Goal: Information Seeking & Learning: Find specific fact

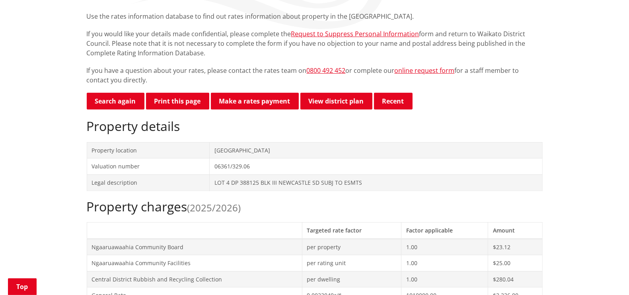
scroll to position [149, 0]
click at [115, 100] on link "Search again" at bounding box center [116, 101] width 58 height 17
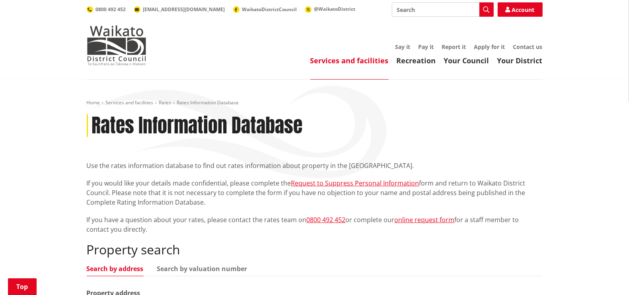
scroll to position [149, 0]
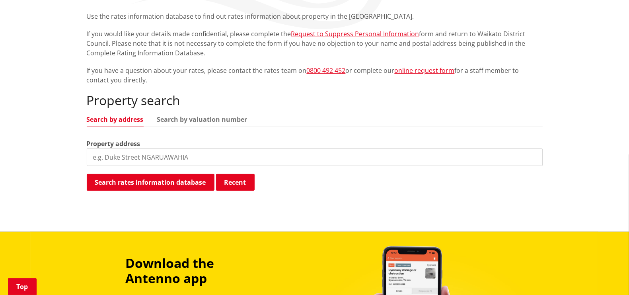
drag, startPoint x: 125, startPoint y: 159, endPoint x: 134, endPoint y: 159, distance: 8.8
click at [125, 159] on input "search" at bounding box center [315, 157] width 456 height 18
type input "40 hunter"
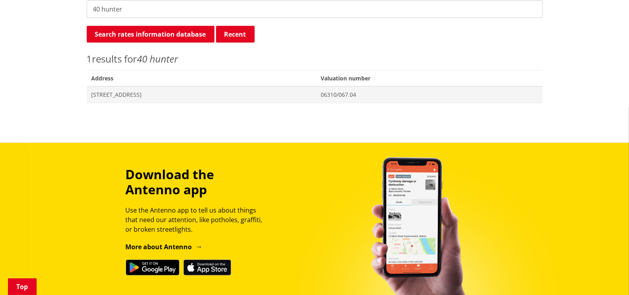
scroll to position [298, 0]
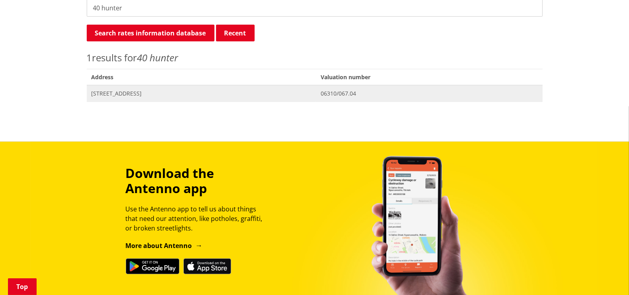
click at [134, 92] on span "40 Hunter Road TUAKAU" at bounding box center [202, 94] width 220 height 8
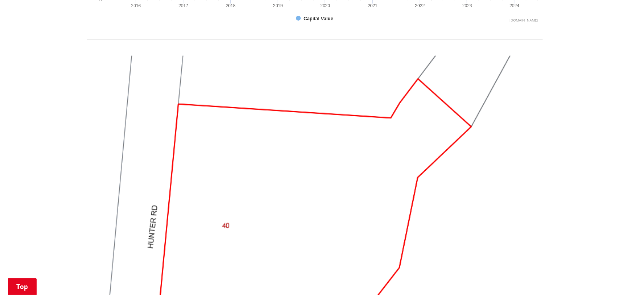
scroll to position [646, 0]
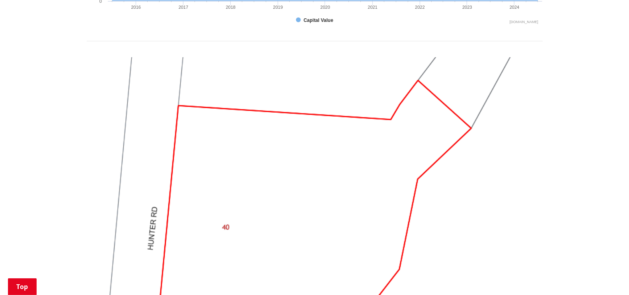
click at [389, 134] on img at bounding box center [315, 228] width 456 height 342
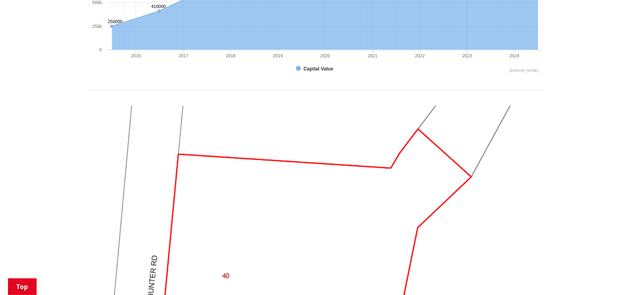
scroll to position [597, 0]
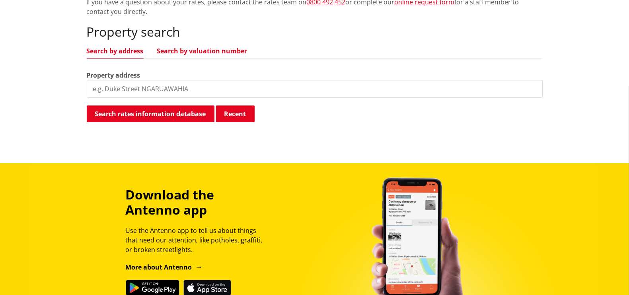
scroll to position [199, 0]
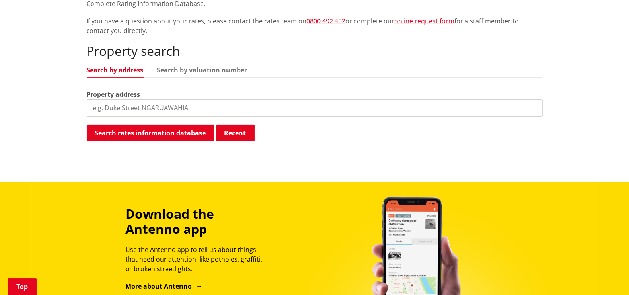
click at [124, 109] on input "search" at bounding box center [315, 108] width 456 height 18
type input "458 mercer"
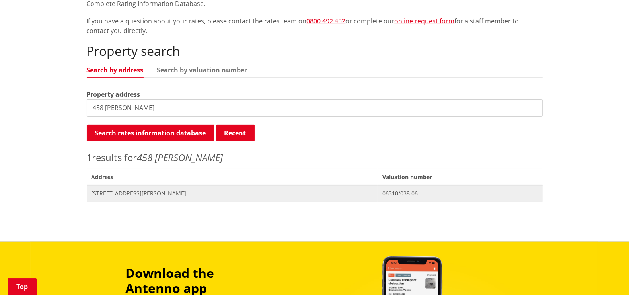
click at [136, 193] on span "458 Mercer Ferry Road TUAKAU" at bounding box center [233, 193] width 282 height 8
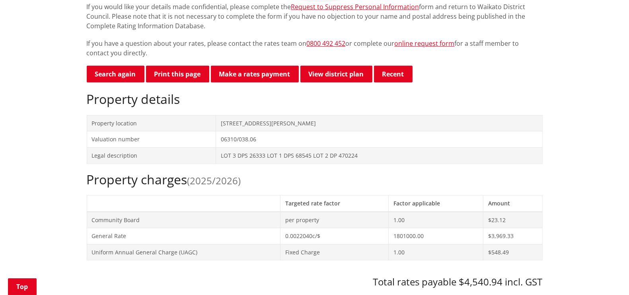
scroll to position [99, 0]
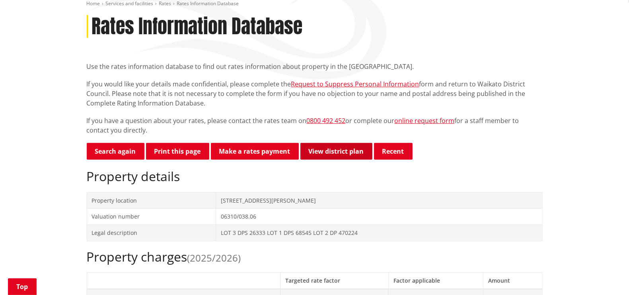
click at [336, 152] on link "View district plan" at bounding box center [336, 151] width 72 height 17
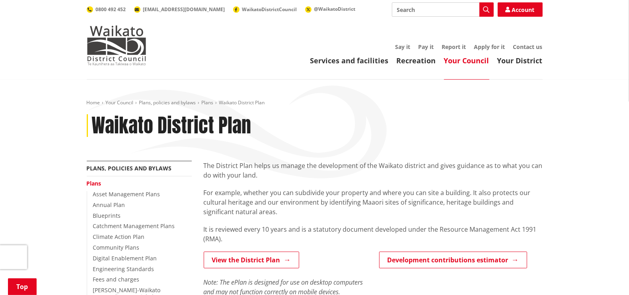
scroll to position [249, 0]
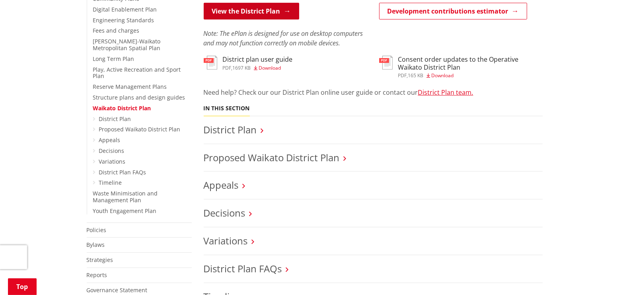
click at [260, 14] on link "View the District Plan" at bounding box center [252, 11] width 96 height 17
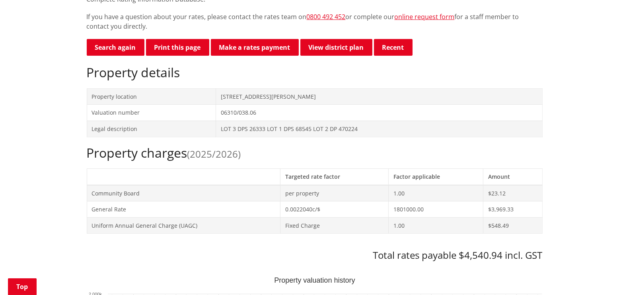
scroll to position [199, 0]
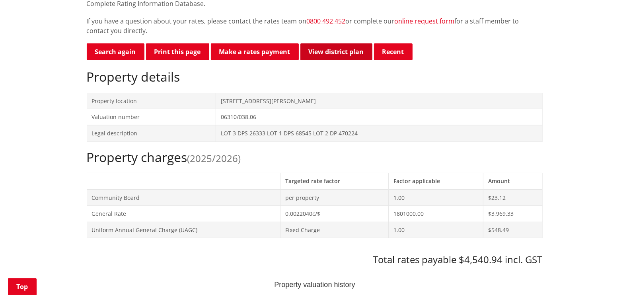
click at [341, 45] on link "View district plan" at bounding box center [336, 51] width 72 height 17
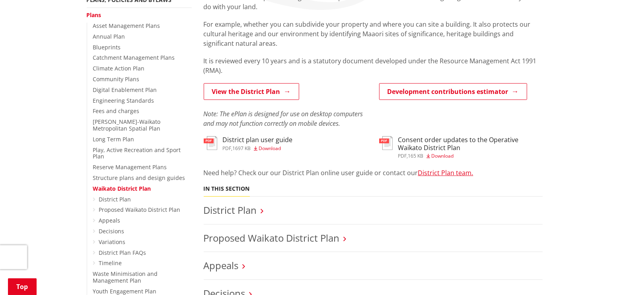
scroll to position [99, 0]
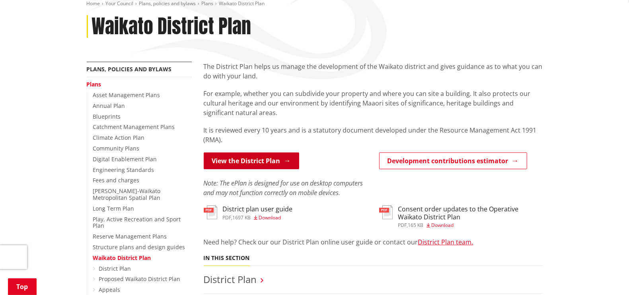
click at [251, 161] on link "View the District Plan" at bounding box center [252, 160] width 96 height 17
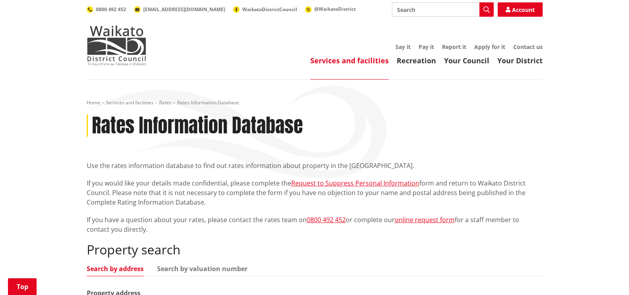
scroll to position [149, 0]
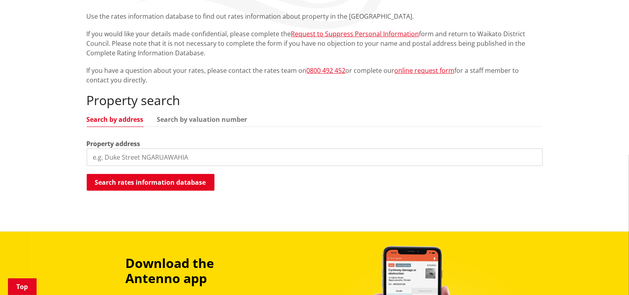
click at [198, 158] on input "search" at bounding box center [315, 157] width 456 height 18
type input "458 mercer"
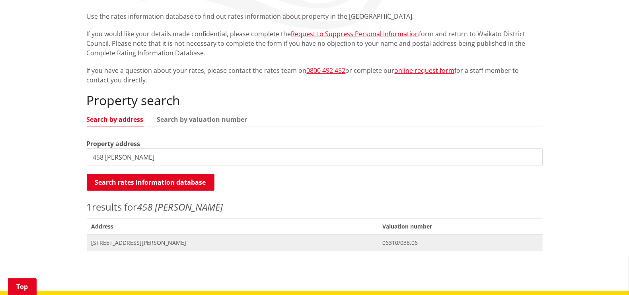
click at [153, 241] on span "[STREET_ADDRESS][PERSON_NAME]" at bounding box center [233, 243] width 282 height 8
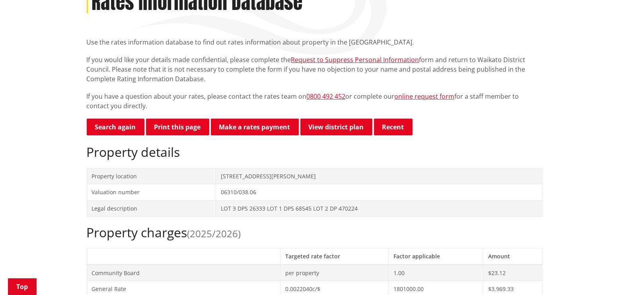
scroll to position [149, 0]
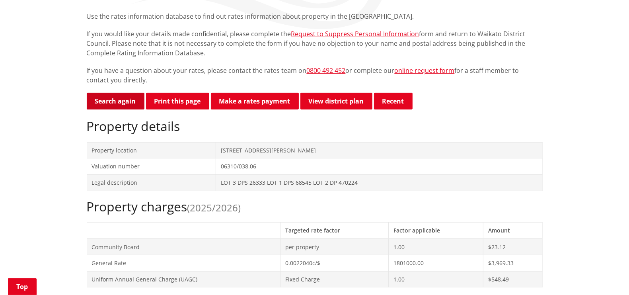
click at [117, 104] on link "Search again" at bounding box center [116, 101] width 58 height 17
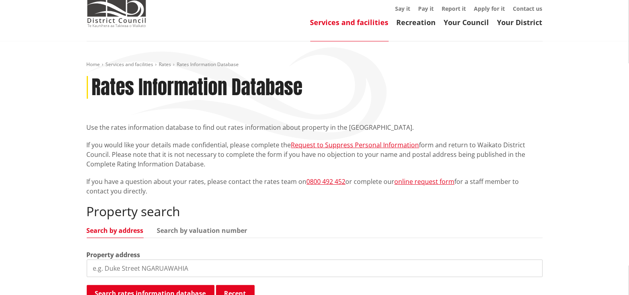
scroll to position [49, 0]
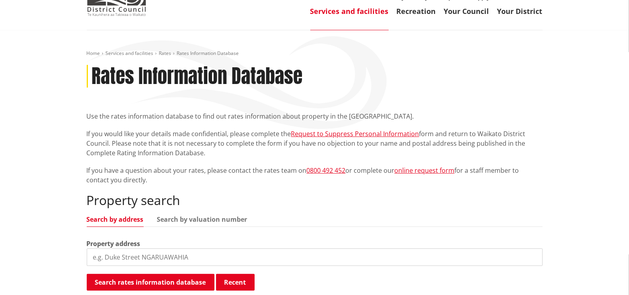
click at [140, 253] on input "search" at bounding box center [315, 257] width 456 height 18
type input "156 morriso"
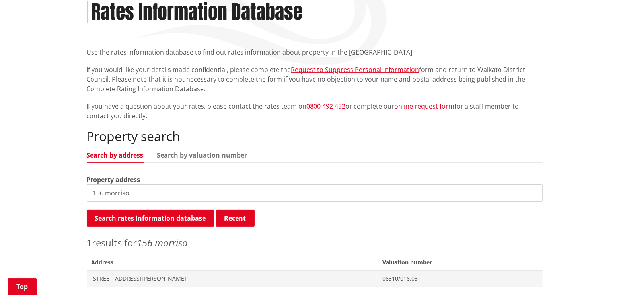
scroll to position [199, 0]
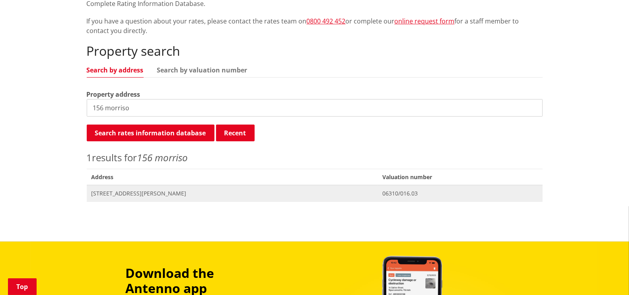
click at [151, 191] on span "[STREET_ADDRESS][PERSON_NAME]" at bounding box center [233, 193] width 282 height 8
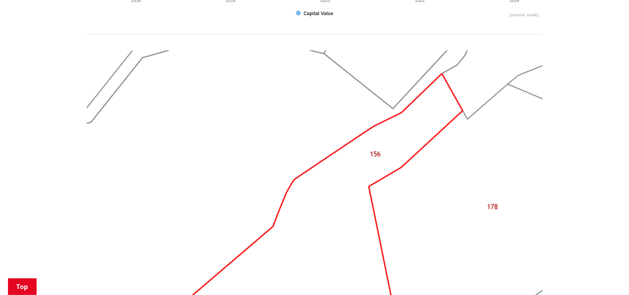
scroll to position [597, 0]
